Goal: Navigation & Orientation: Find specific page/section

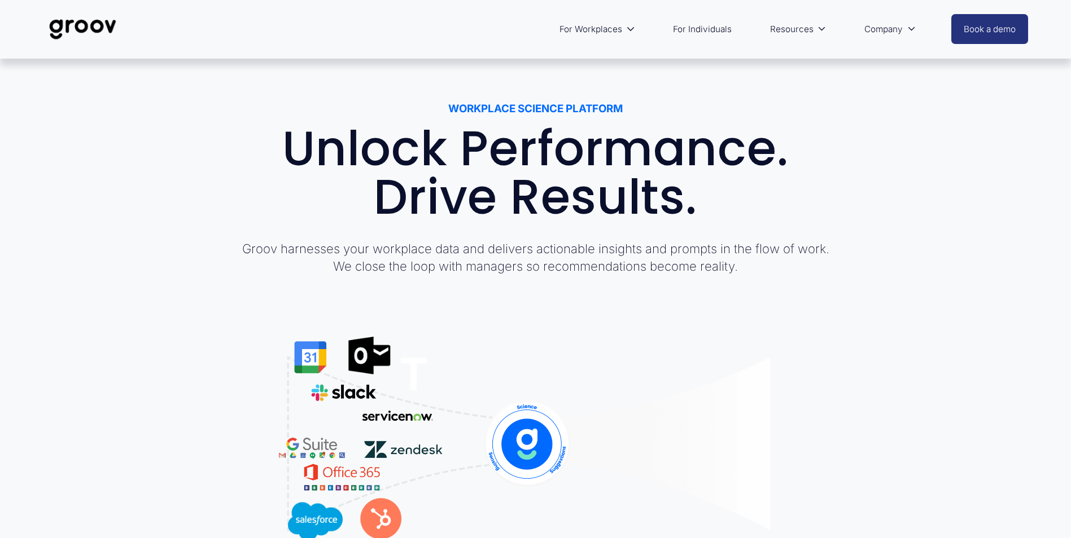
click at [701, 29] on link "For Individuals" at bounding box center [702, 29] width 70 height 27
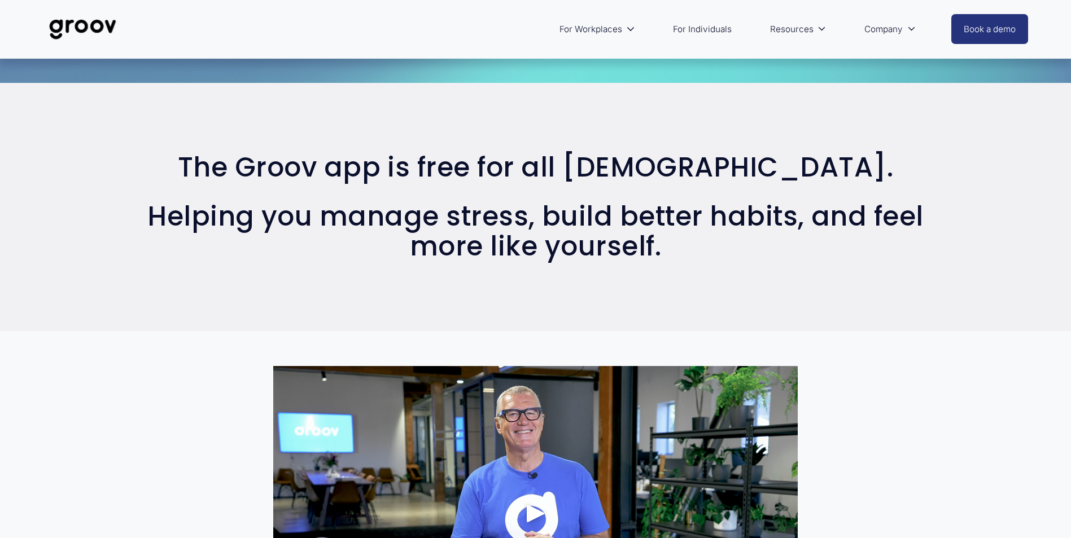
scroll to position [481, 0]
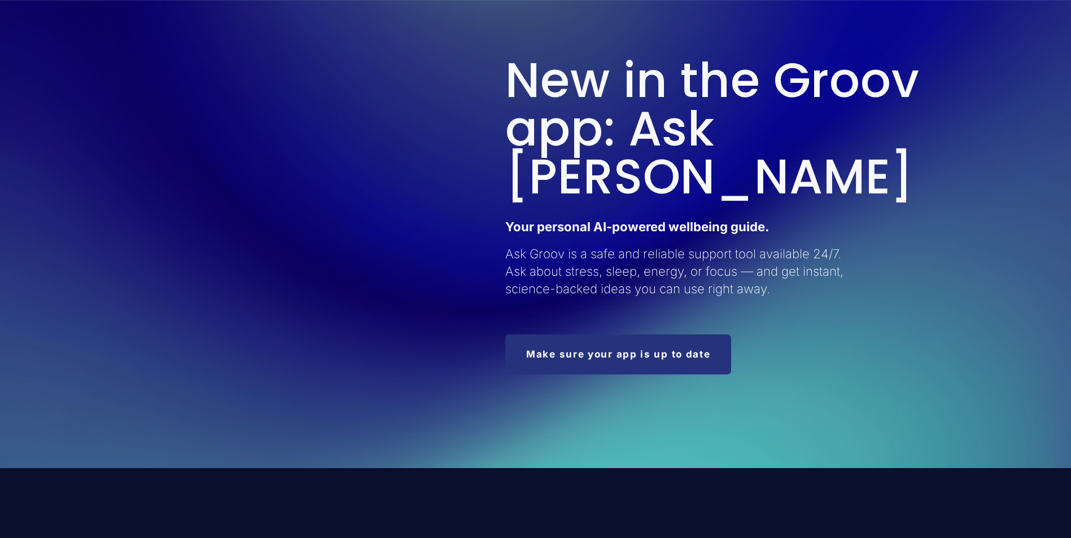
scroll to position [1242, 0]
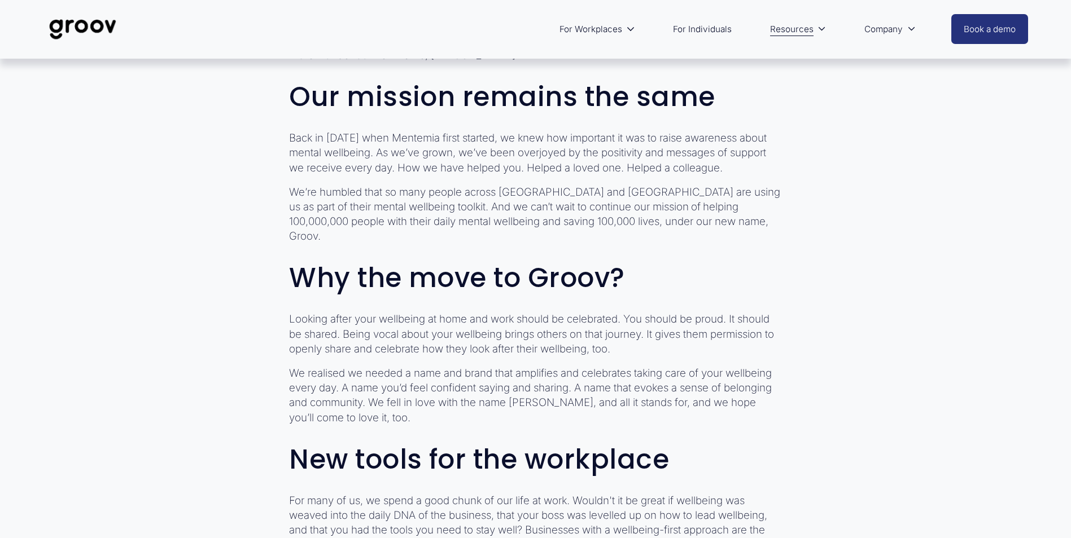
scroll to position [677, 0]
